Goal: Information Seeking & Learning: Learn about a topic

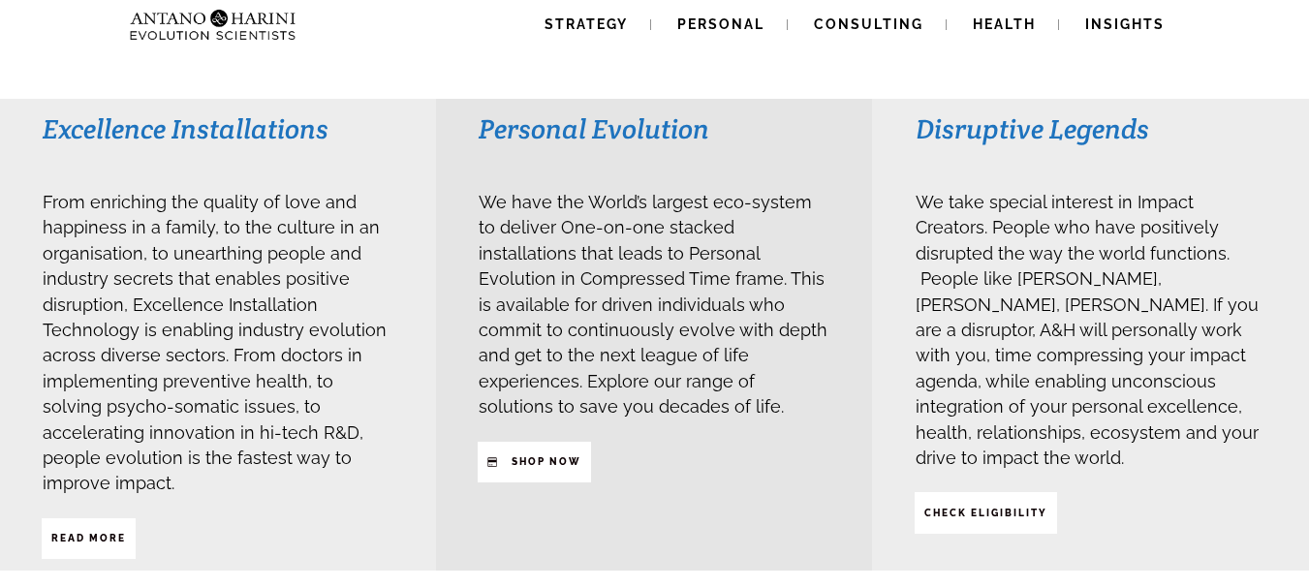
scroll to position [477, 0]
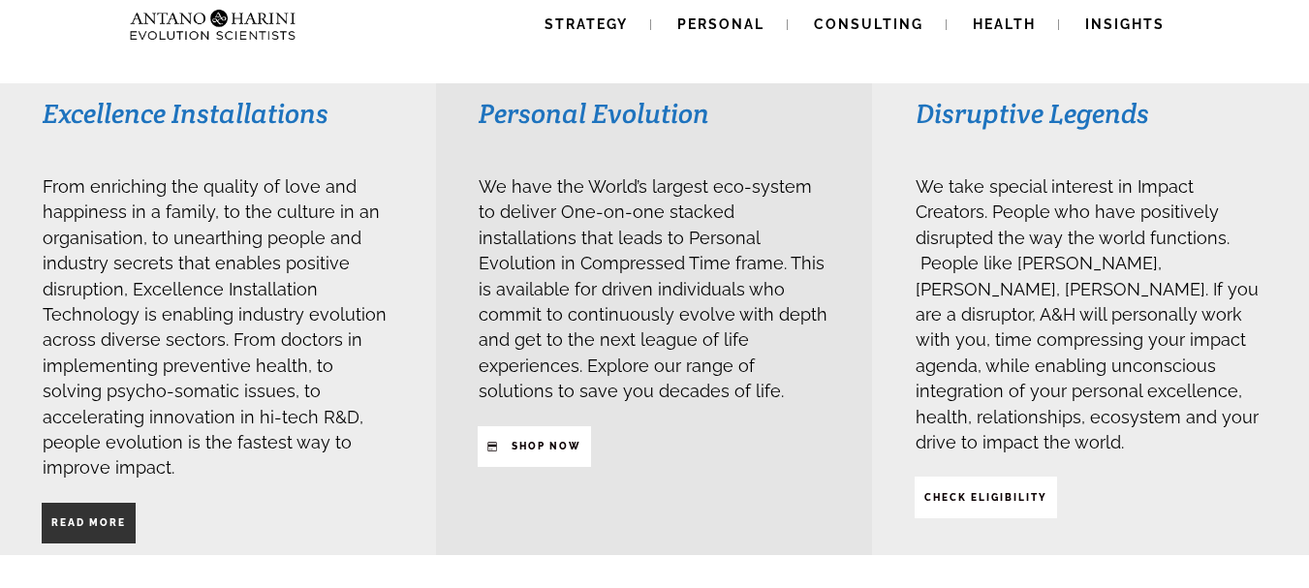
click at [93, 517] on strong "Read More" at bounding box center [88, 522] width 75 height 11
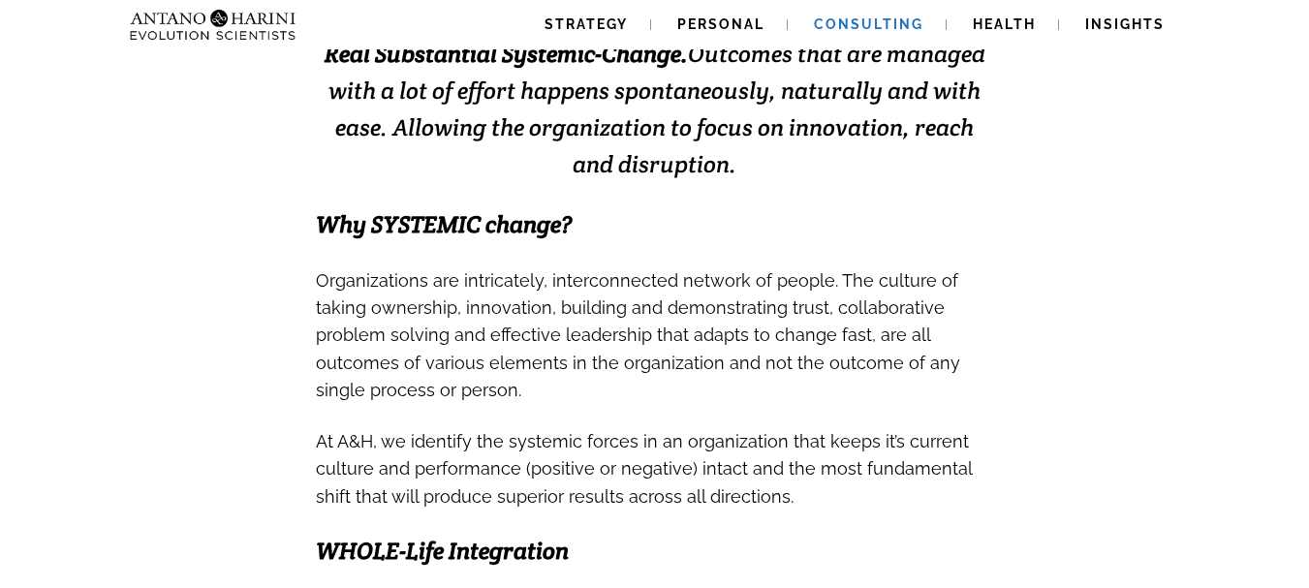
scroll to position [556, 0]
